Goal: Navigation & Orientation: Go to known website

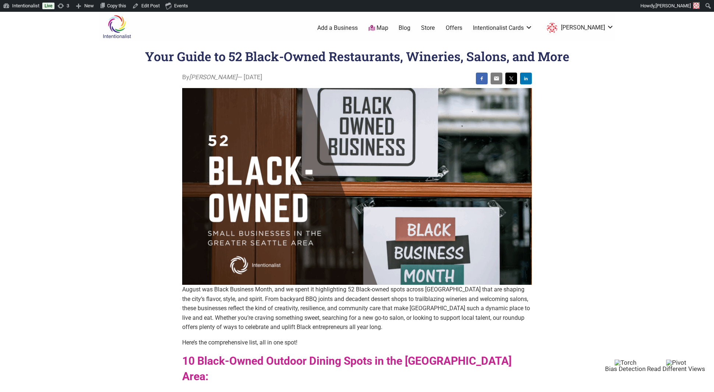
click at [118, 26] on img at bounding box center [116, 27] width 35 height 24
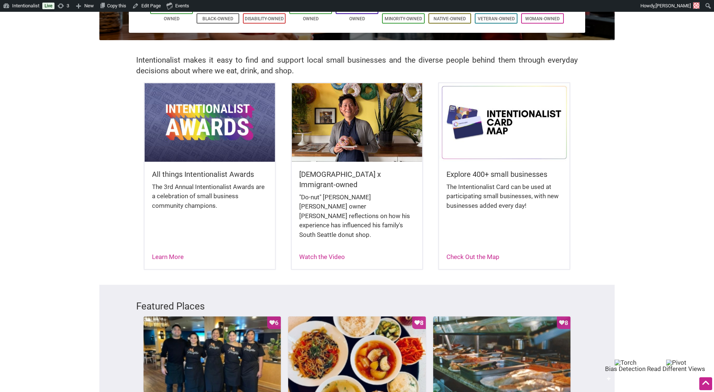
scroll to position [139, 0]
